Goal: Complete application form: Complete application form

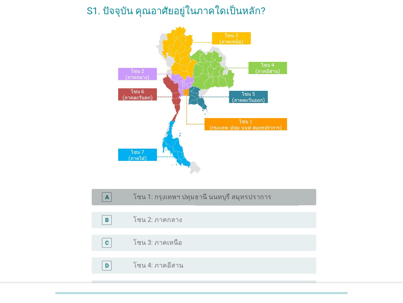
click at [241, 201] on label "โซน 1: กรุงเทพฯ ปทุมธานี นนทบุรี สมุทรปราการ" at bounding box center [202, 197] width 138 height 8
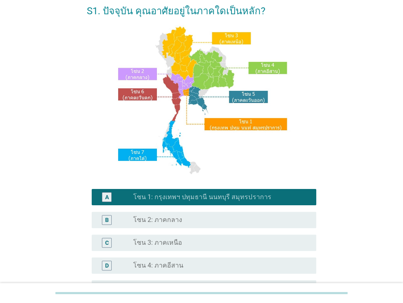
scroll to position [163, 0]
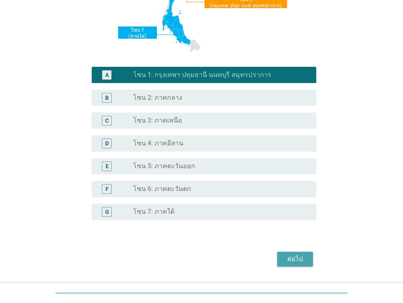
click at [302, 254] on button "ต่อไป" at bounding box center [295, 259] width 36 height 15
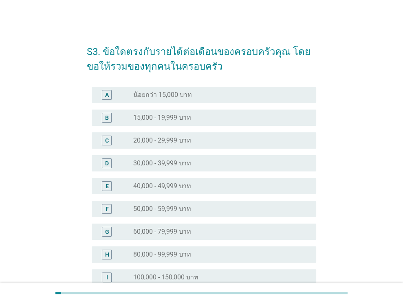
click at [208, 112] on div "B radio_button_unchecked 15,000 - 19,999 บาท" at bounding box center [204, 118] width 225 height 16
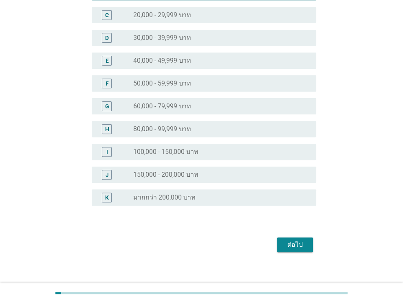
scroll to position [133, 0]
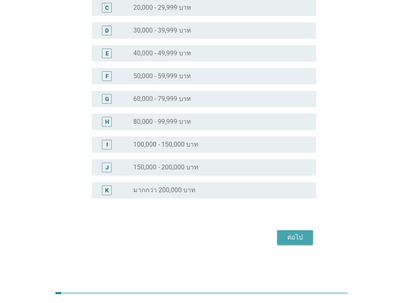
click at [298, 237] on div "ต่อไป" at bounding box center [295, 238] width 23 height 10
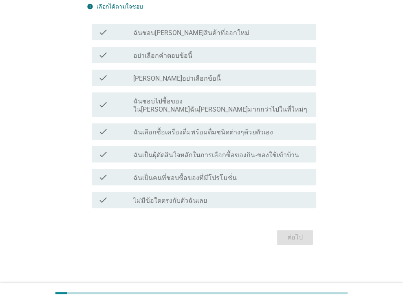
scroll to position [0, 0]
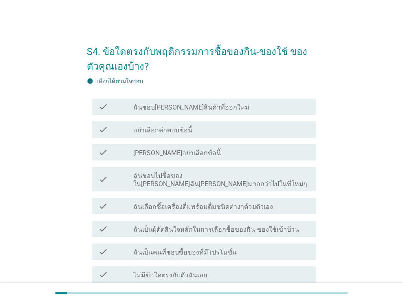
click at [219, 110] on div "check_box_outline_blank ฉันชอบ[PERSON_NAME]สินค้าที่ออกใหม่" at bounding box center [221, 107] width 177 height 10
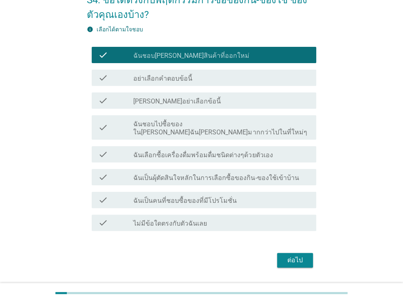
scroll to position [66, 0]
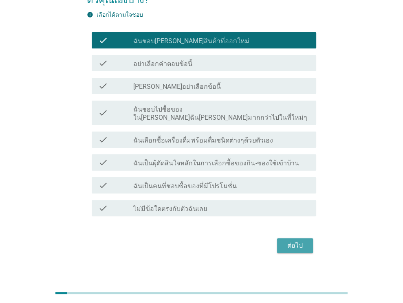
click at [297, 241] on div "ต่อไป" at bounding box center [295, 246] width 23 height 10
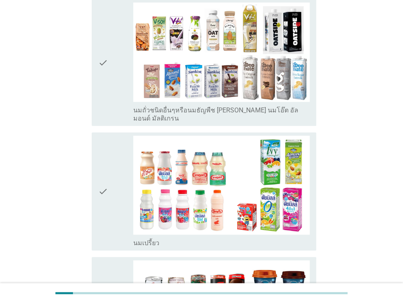
click at [106, 181] on icon "check" at bounding box center [103, 192] width 10 height 112
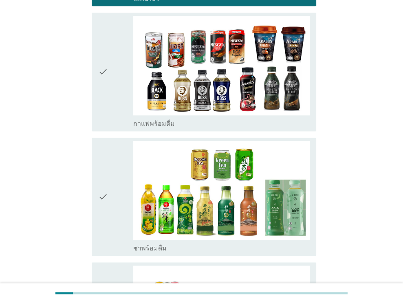
click at [124, 183] on div "check" at bounding box center [115, 197] width 35 height 112
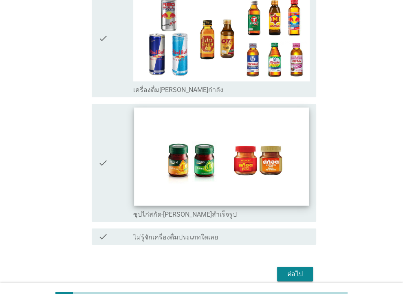
scroll to position [1696, 0]
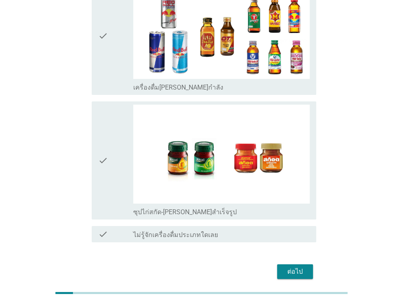
click at [301, 267] on div "ต่อไป" at bounding box center [295, 272] width 23 height 10
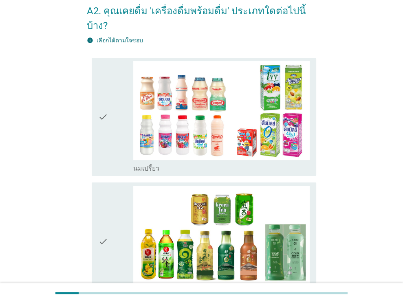
click at [123, 211] on div "check" at bounding box center [115, 242] width 35 height 112
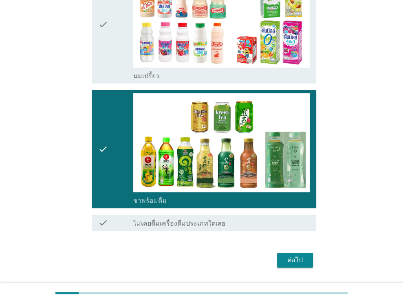
scroll to position [141, 0]
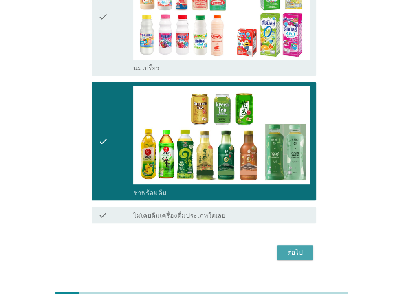
click at [294, 245] on button "ต่อไป" at bounding box center [295, 252] width 36 height 15
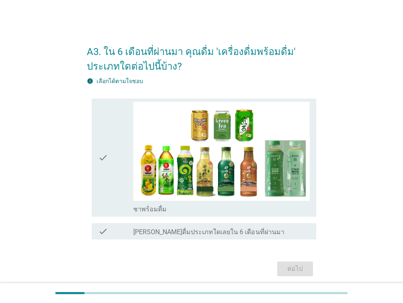
click at [108, 192] on icon "check" at bounding box center [103, 158] width 10 height 112
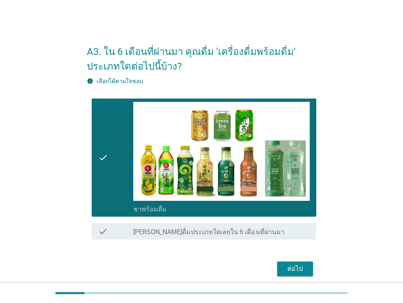
click at [292, 271] on div "ต่อไป" at bounding box center [295, 269] width 23 height 10
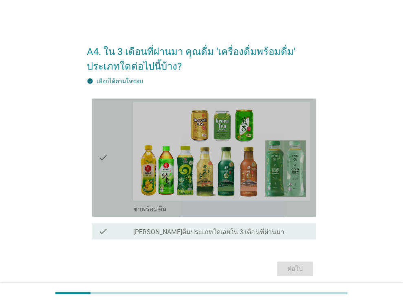
click at [108, 182] on icon "check" at bounding box center [103, 158] width 10 height 112
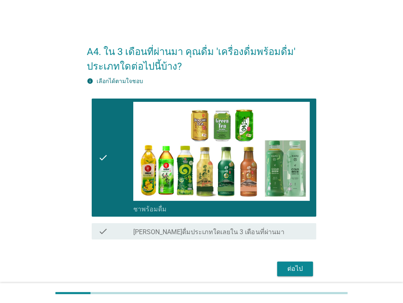
click at [287, 269] on div "ต่อไป" at bounding box center [295, 269] width 23 height 10
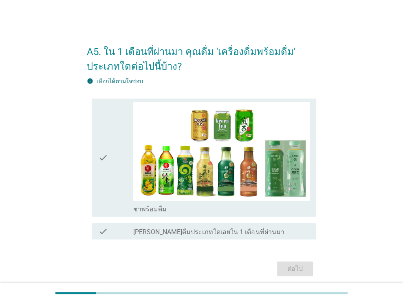
click at [127, 240] on div "check check_box_outline_blank [PERSON_NAME]ดื่มประเภทใดเลยใน 1 เดือนที่ผ่านมา" at bounding box center [202, 231] width 230 height 23
click at [142, 231] on label "[PERSON_NAME]ดื่มประเภทใดเลยใน 1 เดือนที่ผ่านมา" at bounding box center [208, 232] width 151 height 8
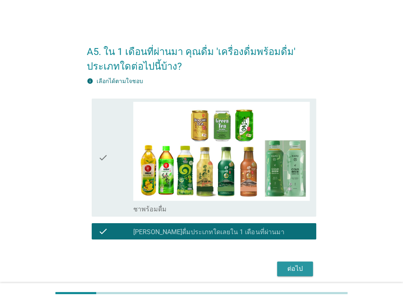
drag, startPoint x: 301, startPoint y: 272, endPoint x: 243, endPoint y: 248, distance: 62.3
click at [301, 272] on div "ต่อไป" at bounding box center [295, 269] width 23 height 10
